Goal: Task Accomplishment & Management: Manage account settings

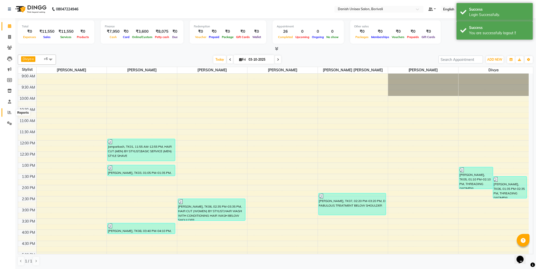
click at [10, 114] on icon at bounding box center [10, 113] width 4 height 4
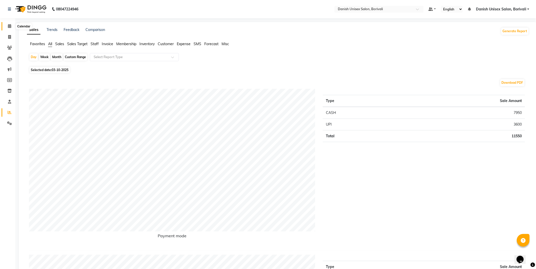
click at [9, 25] on icon at bounding box center [9, 26] width 3 height 4
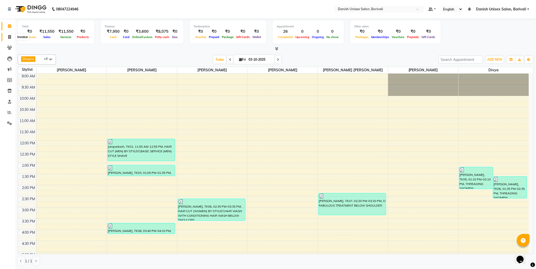
click at [9, 37] on icon at bounding box center [9, 37] width 3 height 4
select select "7068"
select select "service"
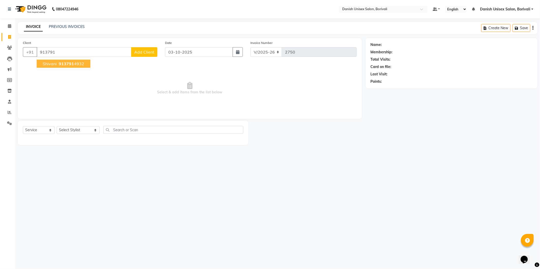
click at [57, 65] on button "[PERSON_NAME] 913791 4932" at bounding box center [64, 64] width 54 height 8
type input "9137914932"
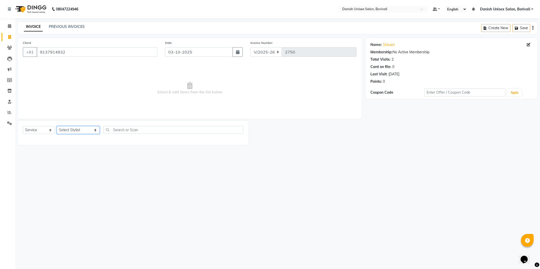
click at [73, 131] on select "Select Stylist [PERSON_NAME] Bheem [PERSON_NAME] Danish Unisex Salon, [PERSON_N…" at bounding box center [78, 130] width 43 height 8
select select "58926"
click at [57, 127] on select "Select Stylist [PERSON_NAME] Bheem [PERSON_NAME] Danish Unisex Salon, [PERSON_N…" at bounding box center [78, 130] width 43 height 8
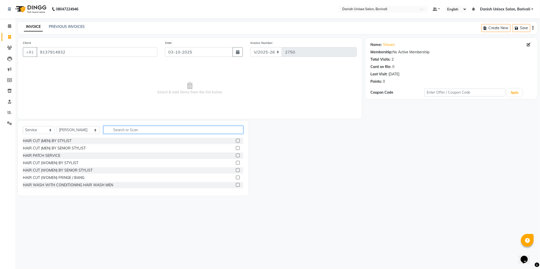
click at [133, 129] on input "text" at bounding box center [173, 130] width 140 height 8
type input "[MEDICAL_DATA]"
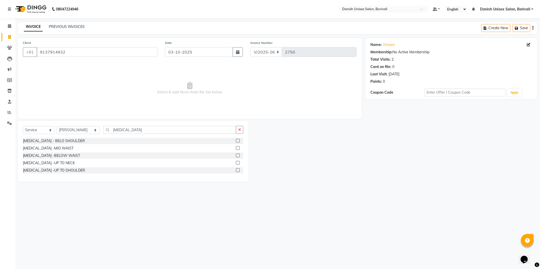
click at [237, 149] on label at bounding box center [238, 148] width 4 height 4
click at [237, 149] on input "checkbox" at bounding box center [237, 148] width 3 height 3
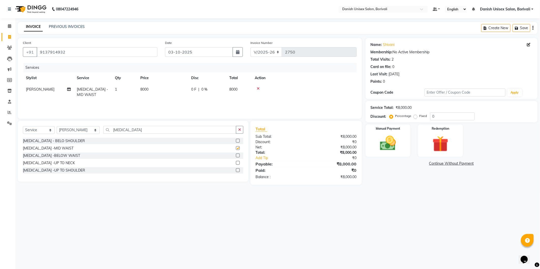
checkbox input "false"
click at [241, 88] on td "8000" at bounding box center [238, 92] width 25 height 17
select select "58926"
click at [215, 88] on input "0" at bounding box center [222, 91] width 15 height 8
type input "2000"
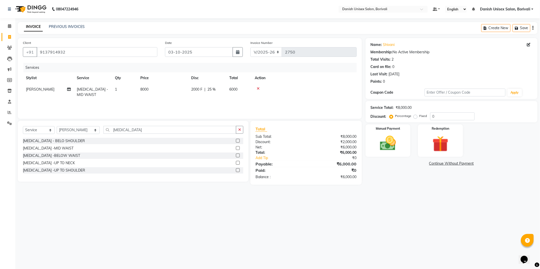
click at [228, 104] on div "Services Stylist Service Qty Price Disc Total Action [PERSON_NAME] [MEDICAL_DAT…" at bounding box center [190, 88] width 334 height 51
click at [393, 151] on img at bounding box center [387, 143] width 27 height 19
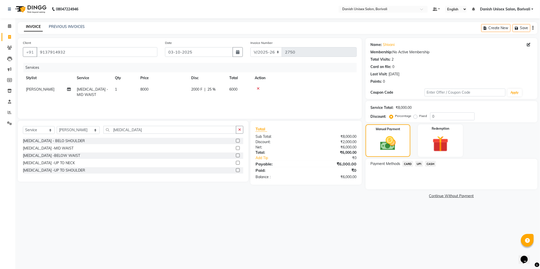
click at [422, 162] on span "UPI" at bounding box center [419, 164] width 8 height 6
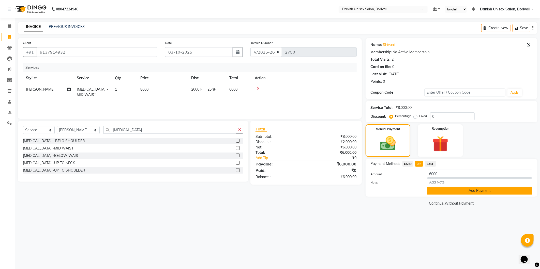
click at [431, 190] on button "Add Payment" at bounding box center [479, 191] width 105 height 8
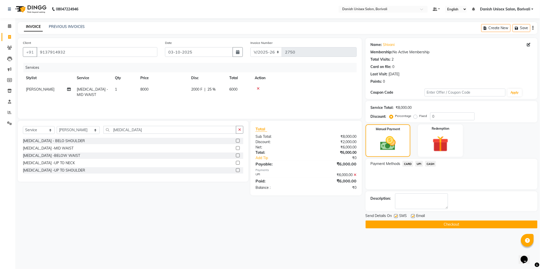
click at [428, 227] on button "Checkout" at bounding box center [452, 225] width 172 height 8
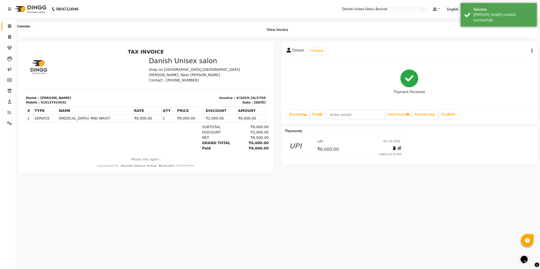
click at [9, 24] on icon at bounding box center [9, 26] width 3 height 4
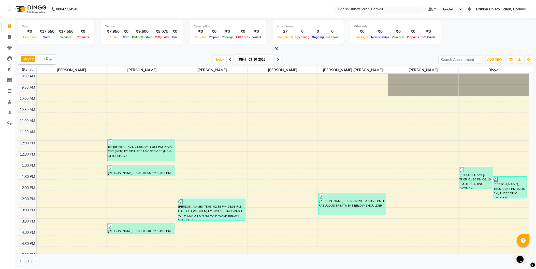
click at [278, 48] on icon at bounding box center [276, 49] width 3 height 4
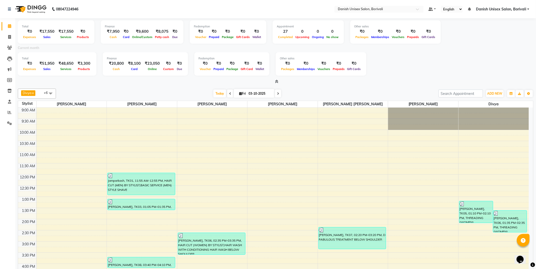
click at [276, 82] on icon at bounding box center [276, 82] width 3 height 4
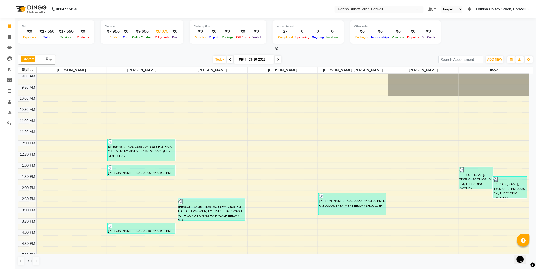
click at [161, 34] on div "₹8,075" at bounding box center [162, 32] width 17 height 6
select select "6139"
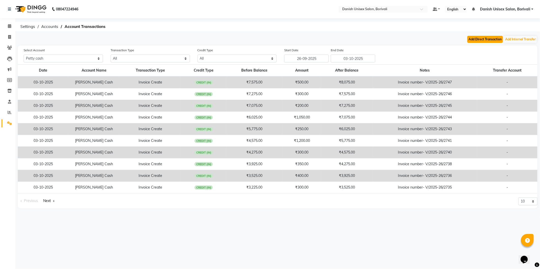
click at [474, 40] on button "Add Direct Transaction" at bounding box center [485, 39] width 36 height 7
select select "direct"
select select "6139"
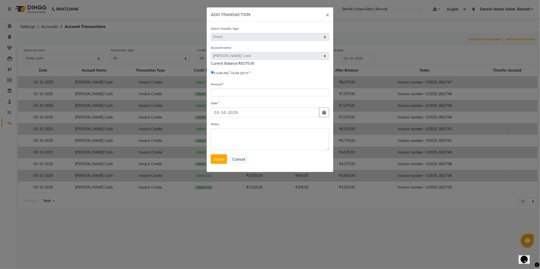
click at [232, 73] on input "radio" at bounding box center [229, 72] width 3 height 3
radio input "true"
click at [225, 92] on input "number" at bounding box center [270, 93] width 118 height 8
type input "7900"
click at [219, 161] on span "Save" at bounding box center [219, 159] width 10 height 5
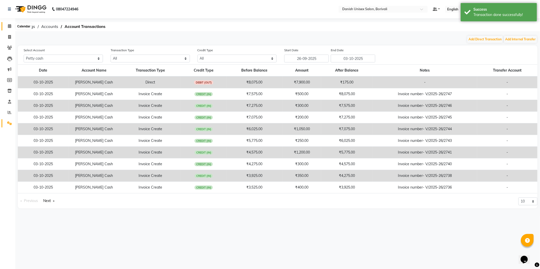
click at [10, 26] on icon at bounding box center [9, 26] width 3 height 4
